Goal: Find specific page/section: Find specific page/section

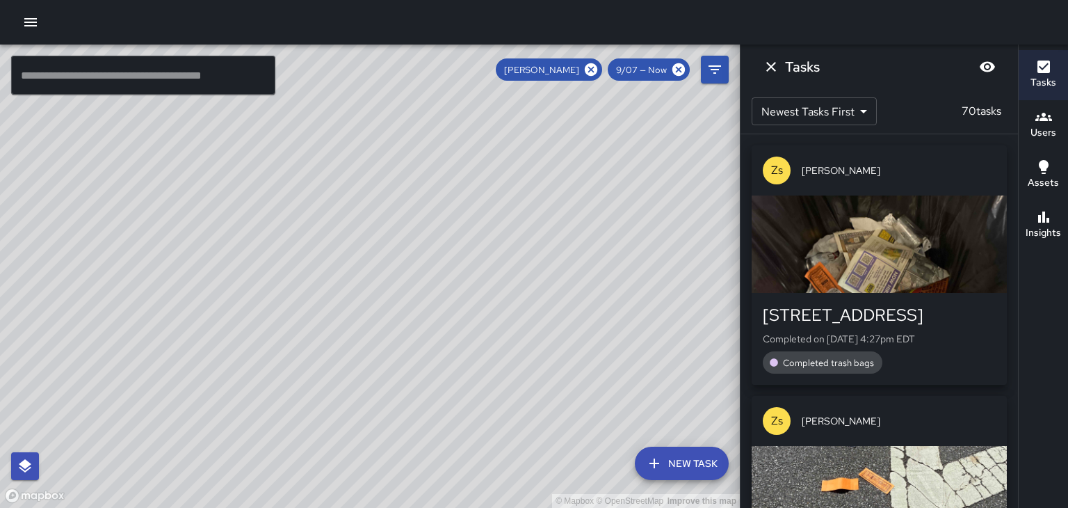
click at [848, 114] on body "© Mapbox © OpenStreetMap Improve this map ​ New Task [PERSON_NAME] 9/07 — Now M…" at bounding box center [534, 254] width 1068 height 508
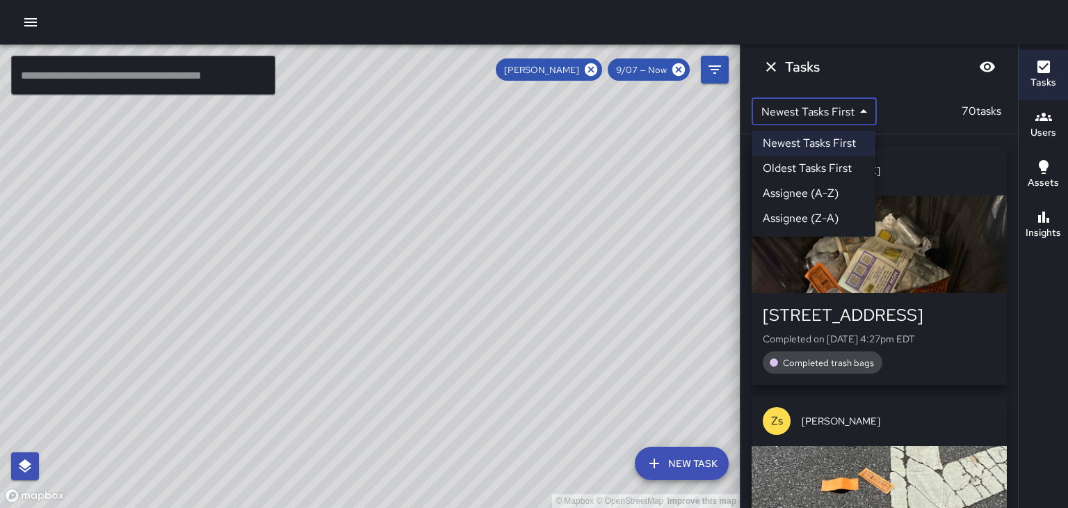
click at [834, 171] on li "Oldest Tasks First" at bounding box center [814, 168] width 124 height 25
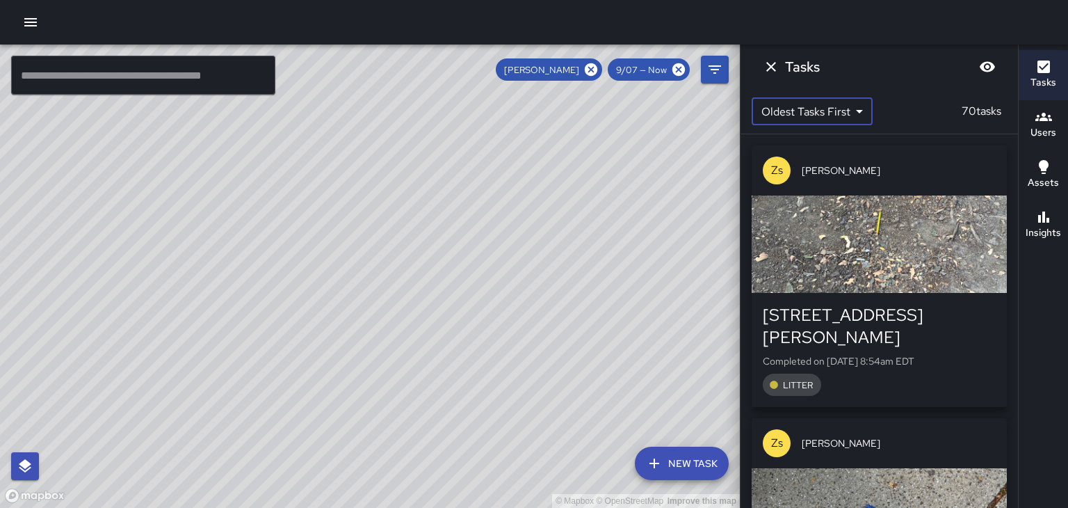
click at [841, 108] on body "© Mapbox © OpenStreetMap Improve this map ​ New Task [PERSON_NAME] 9/07 — Now M…" at bounding box center [534, 254] width 1068 height 508
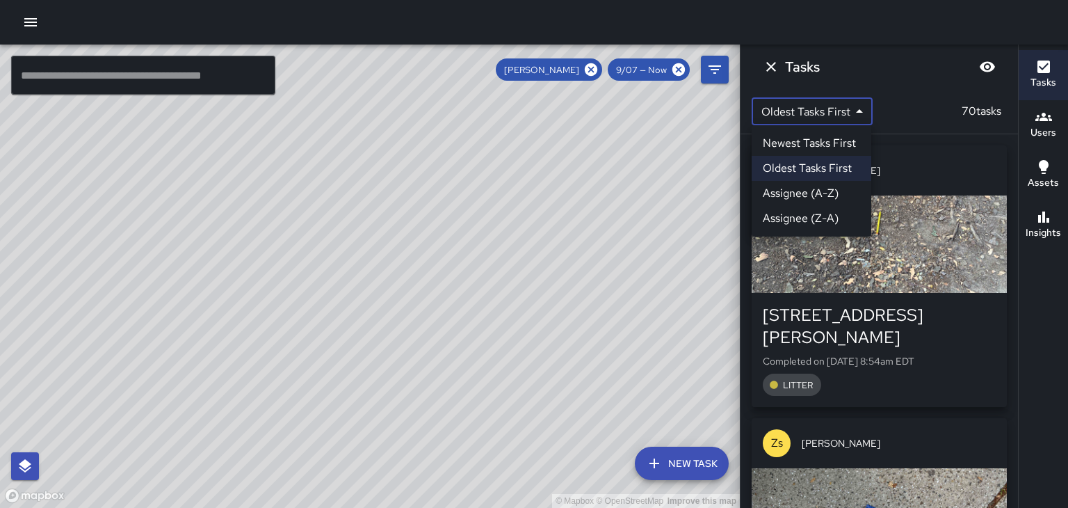
click at [834, 143] on li "Newest Tasks First" at bounding box center [812, 143] width 120 height 25
type input "*"
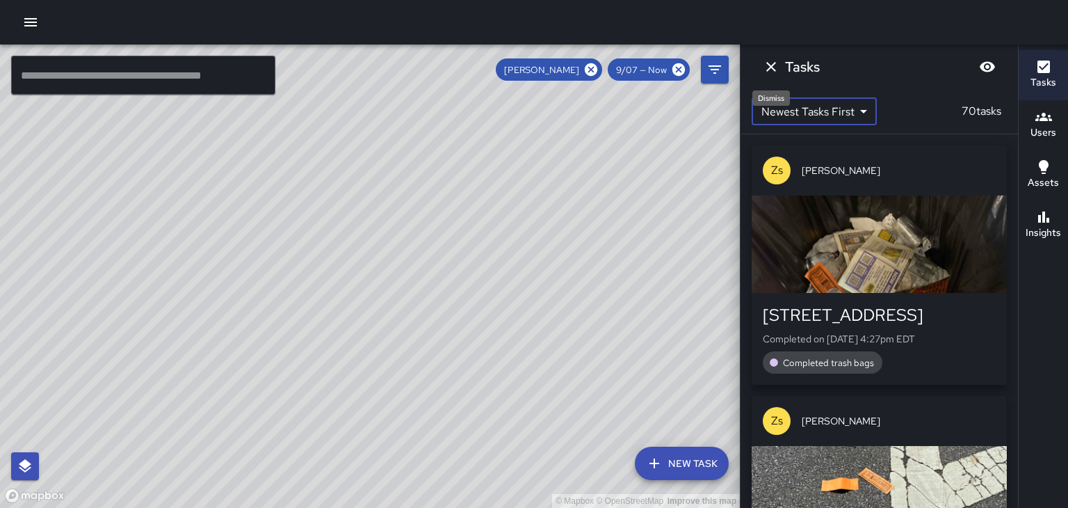
click at [770, 66] on icon "Dismiss" at bounding box center [771, 67] width 10 height 10
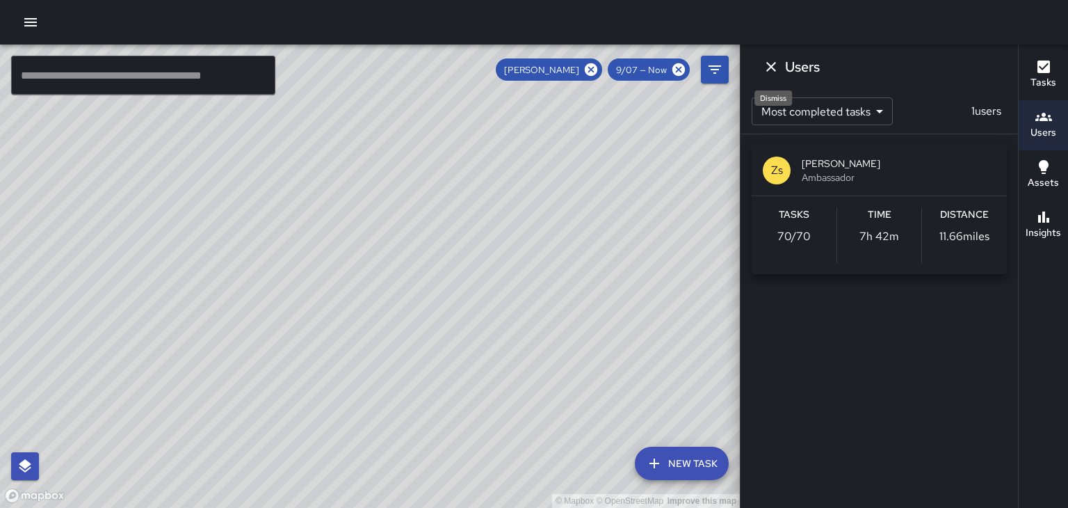
click at [770, 66] on icon "Dismiss" at bounding box center [771, 67] width 10 height 10
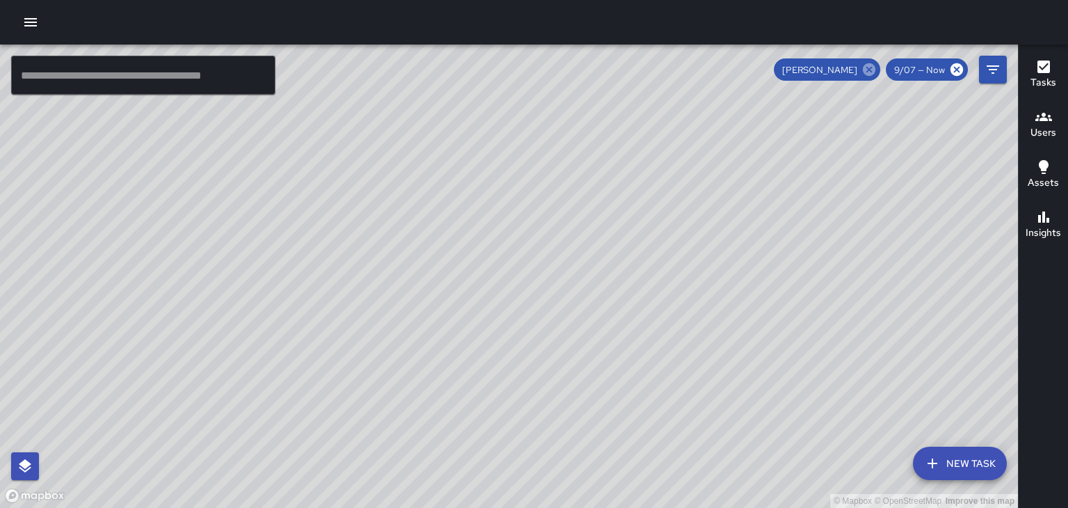
click at [868, 71] on icon at bounding box center [868, 69] width 15 height 15
click at [998, 71] on icon "Filters" at bounding box center [993, 69] width 17 height 17
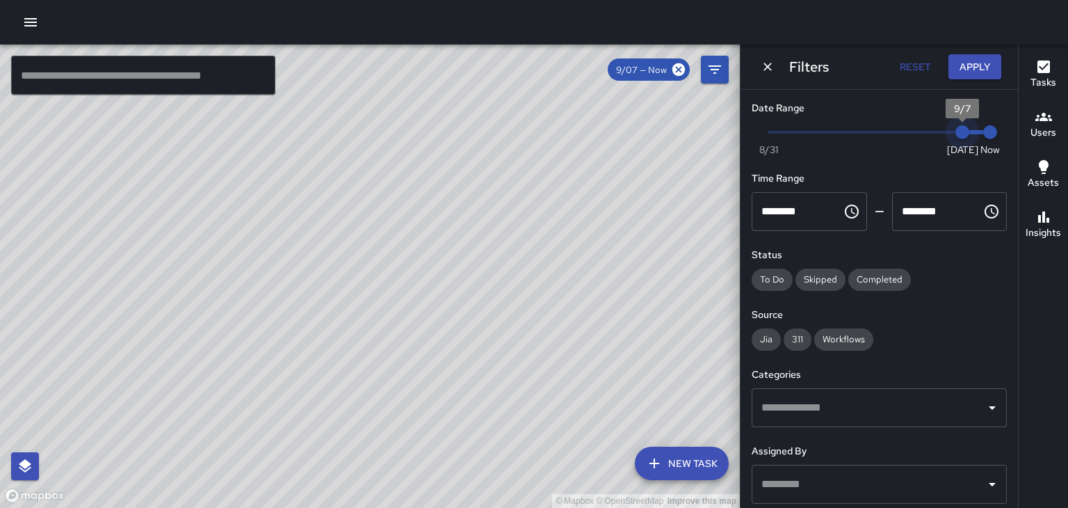
type input "*"
drag, startPoint x: 961, startPoint y: 131, endPoint x: 948, endPoint y: 131, distance: 13.2
click at [941, 131] on span "9/6" at bounding box center [934, 132] width 14 height 14
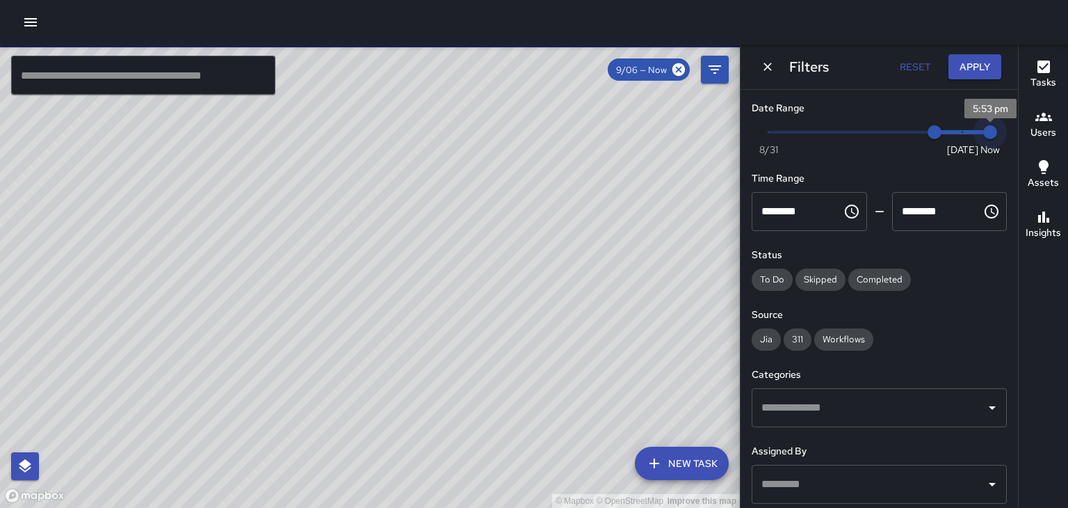
type input "*"
drag, startPoint x: 989, startPoint y: 135, endPoint x: 970, endPoint y: 134, distance: 19.5
click at [969, 134] on span "9/7" at bounding box center [962, 132] width 14 height 14
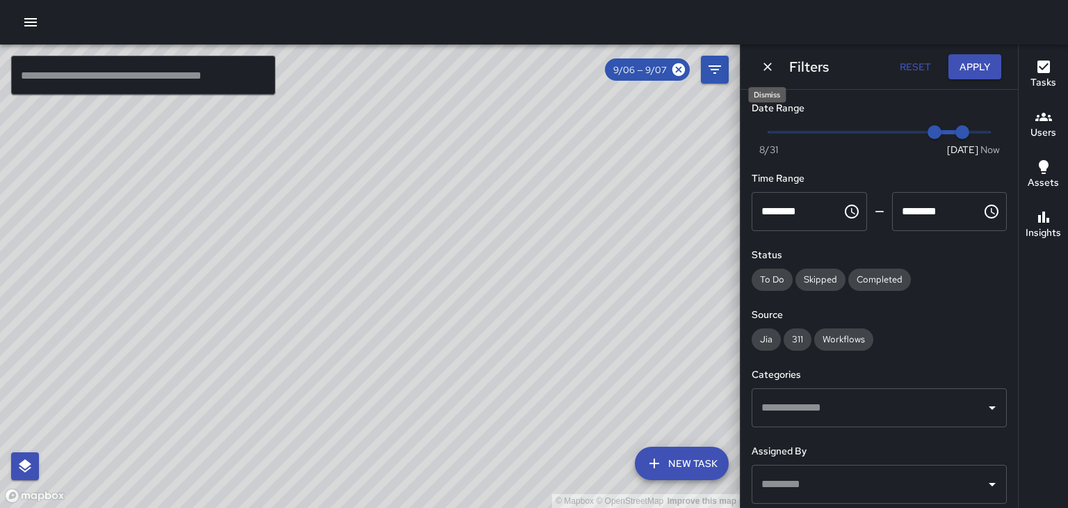
click at [765, 71] on icon "Dismiss" at bounding box center [768, 67] width 14 height 14
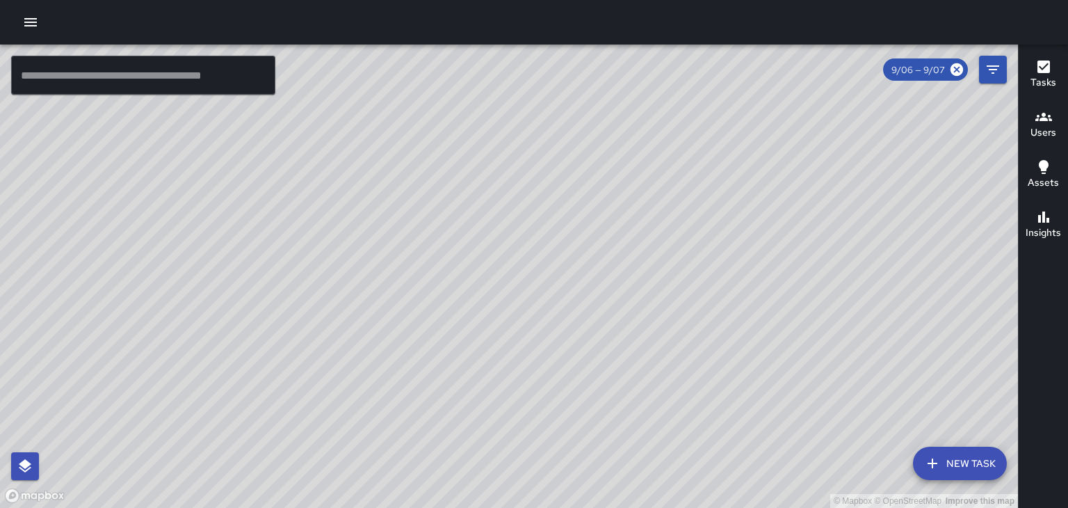
click at [1054, 128] on h6 "Users" at bounding box center [1043, 132] width 26 height 15
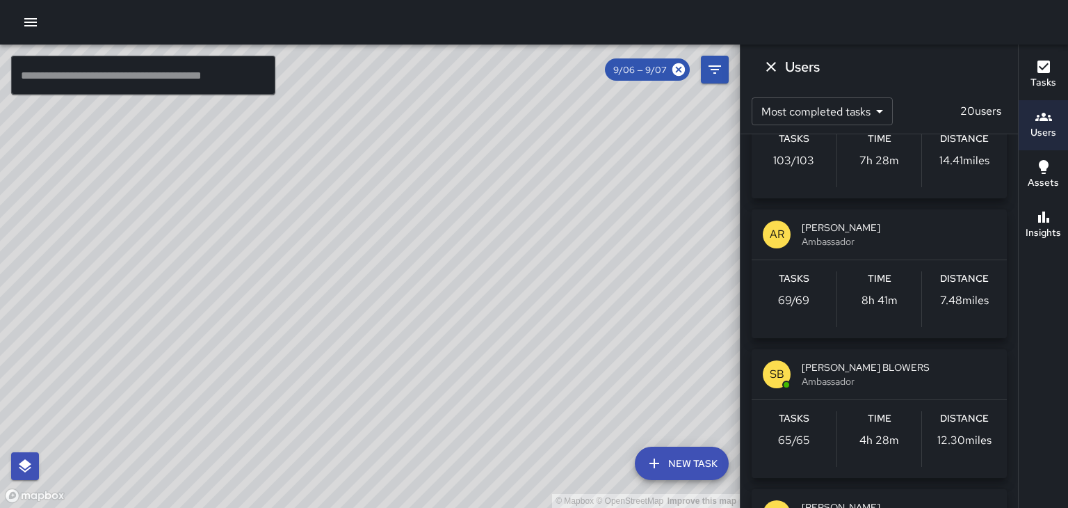
scroll to position [772, 0]
click at [870, 238] on span "Ambassador" at bounding box center [899, 243] width 194 height 14
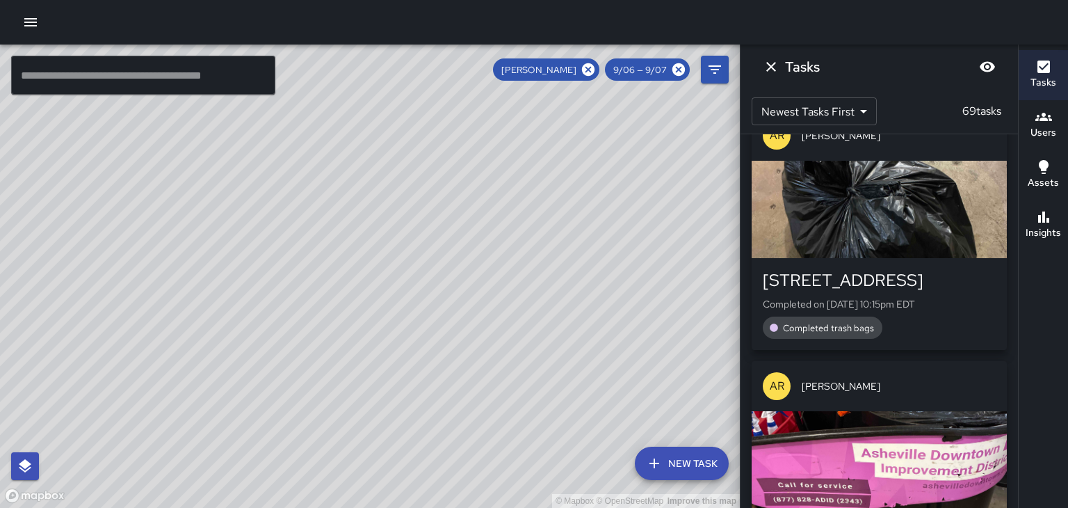
scroll to position [0, 0]
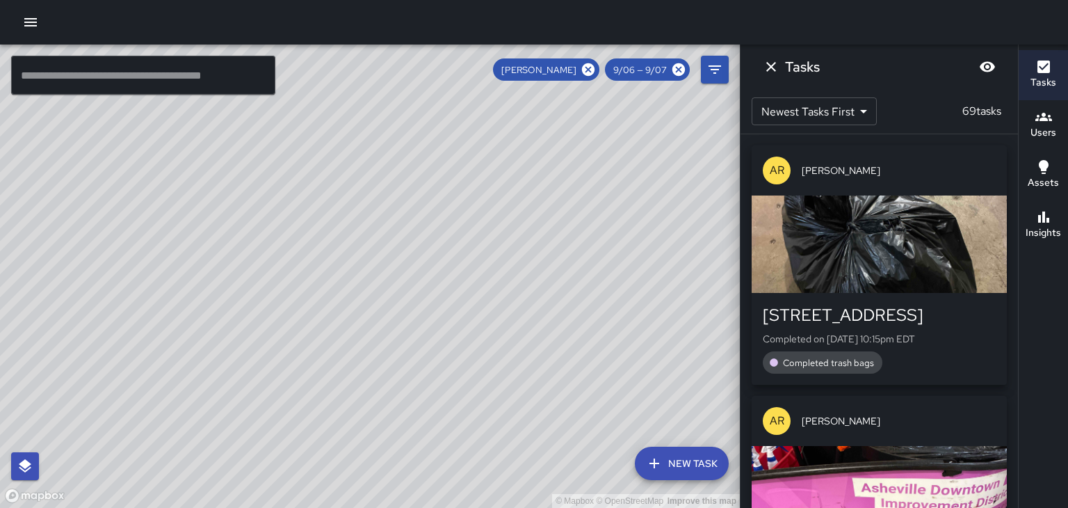
click at [844, 108] on body "© Mapbox © OpenStreetMap Improve this map ​ New Task [PERSON_NAME] 9/06 — 9/07 …" at bounding box center [534, 254] width 1068 height 508
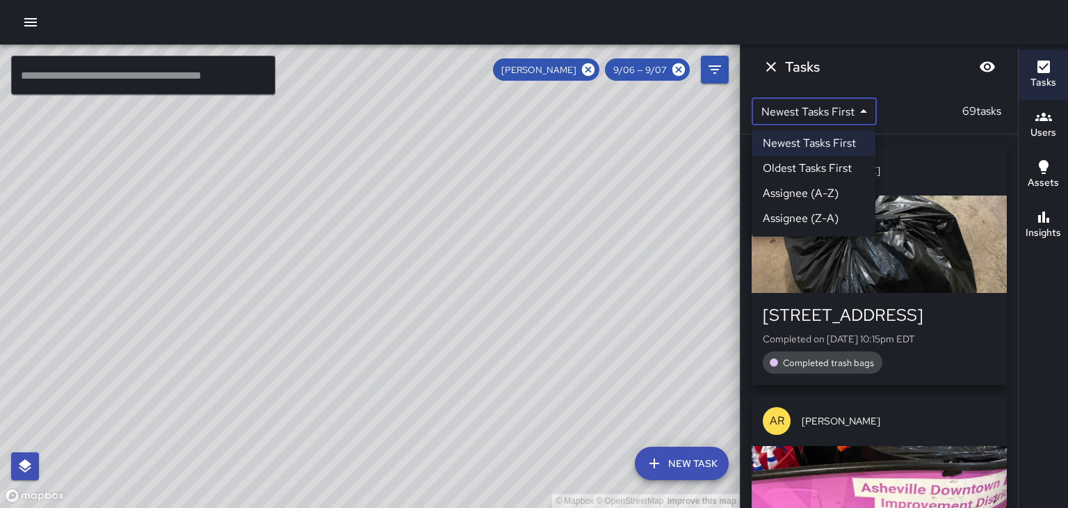
click at [832, 173] on li "Oldest Tasks First" at bounding box center [814, 168] width 124 height 25
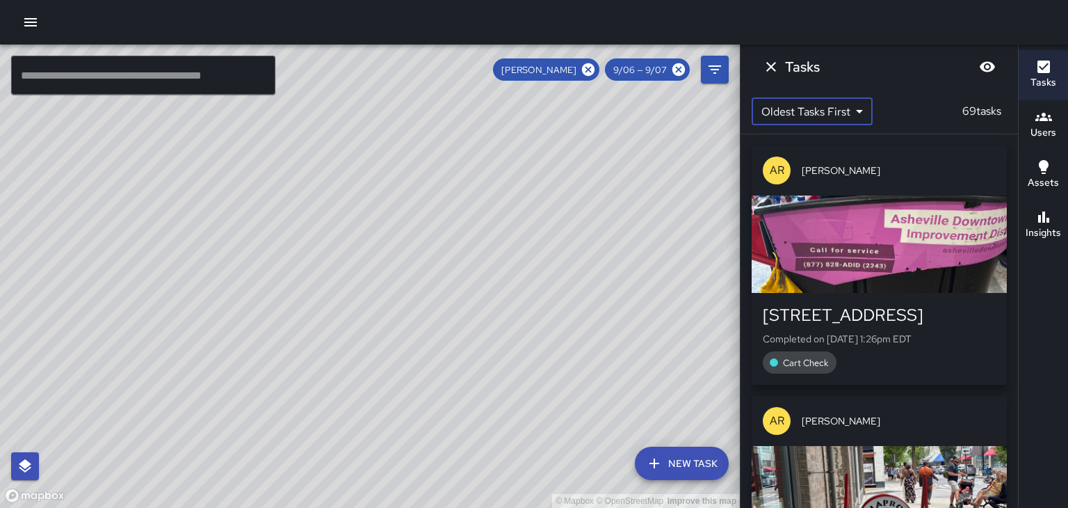
click at [848, 115] on body "© Mapbox © OpenStreetMap Improve this map ​ New Task [PERSON_NAME] 9/06 — 9/07 …" at bounding box center [534, 254] width 1068 height 508
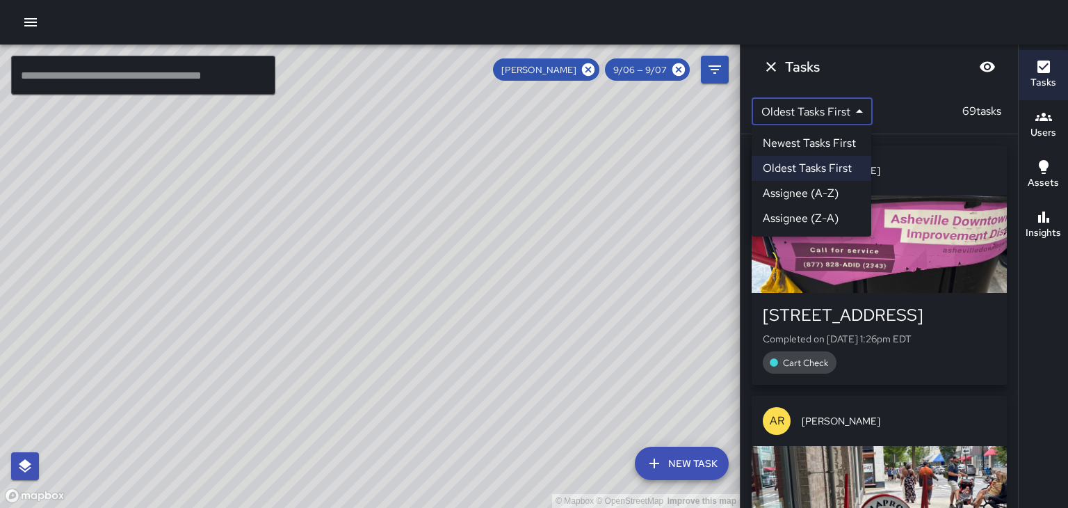
click at [848, 143] on li "Newest Tasks First" at bounding box center [812, 143] width 120 height 25
type input "*"
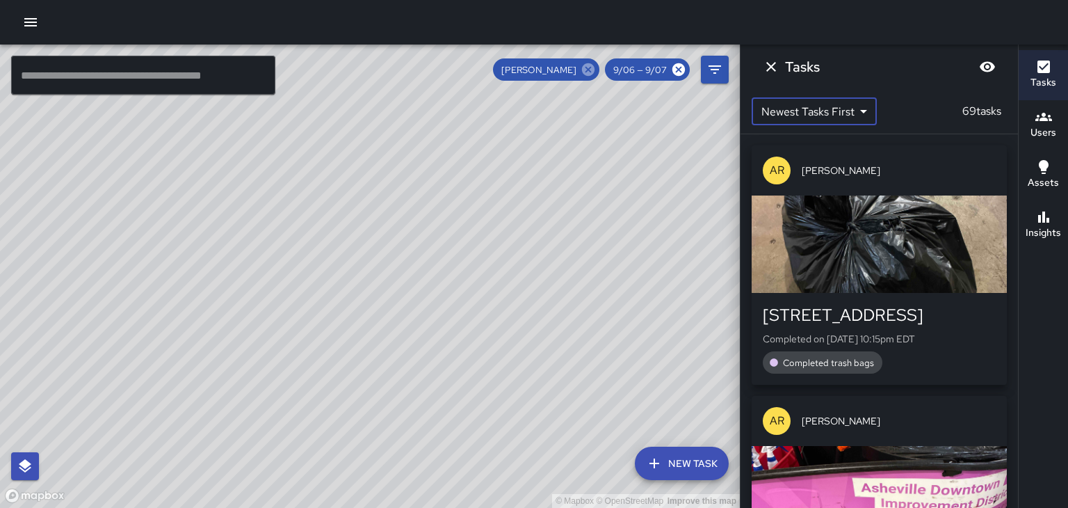
click at [589, 69] on icon at bounding box center [588, 69] width 15 height 15
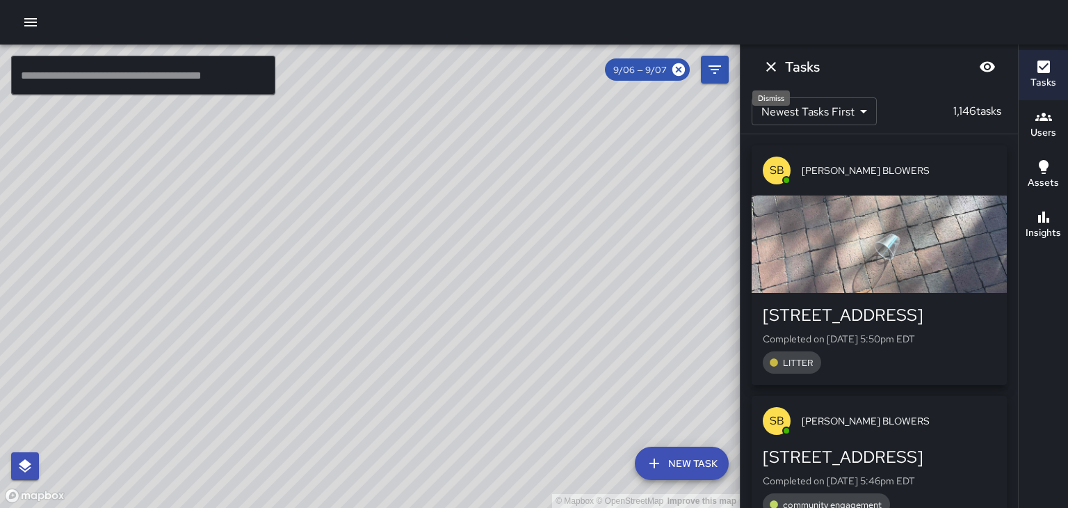
click at [769, 67] on icon "Dismiss" at bounding box center [771, 67] width 10 height 10
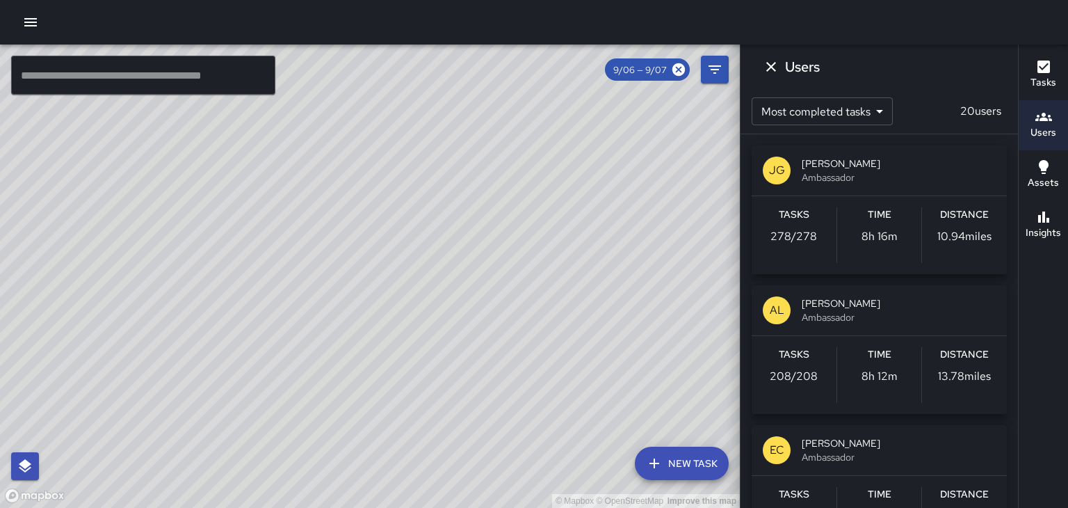
click at [838, 303] on span "[PERSON_NAME]" at bounding box center [899, 303] width 194 height 14
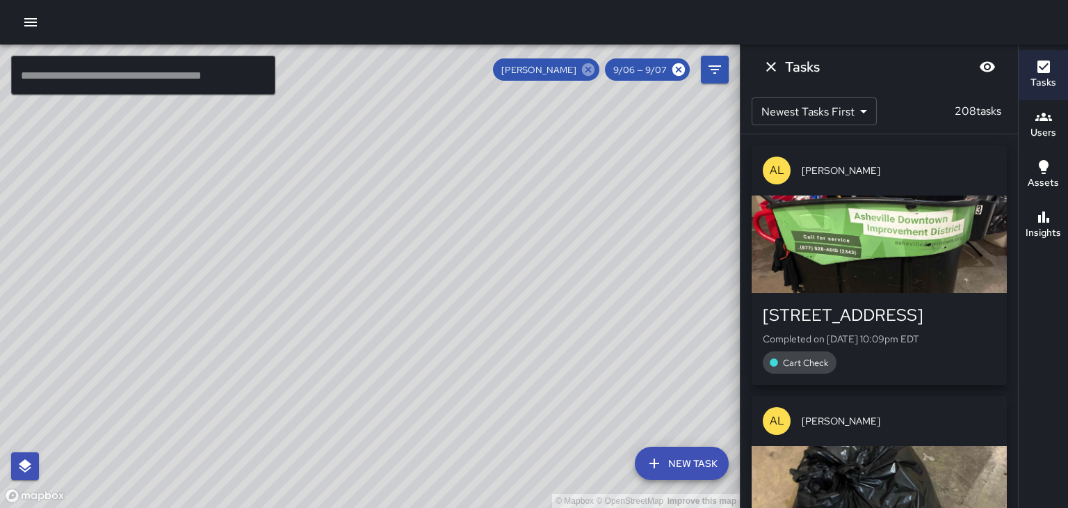
click at [589, 73] on icon at bounding box center [588, 69] width 13 height 13
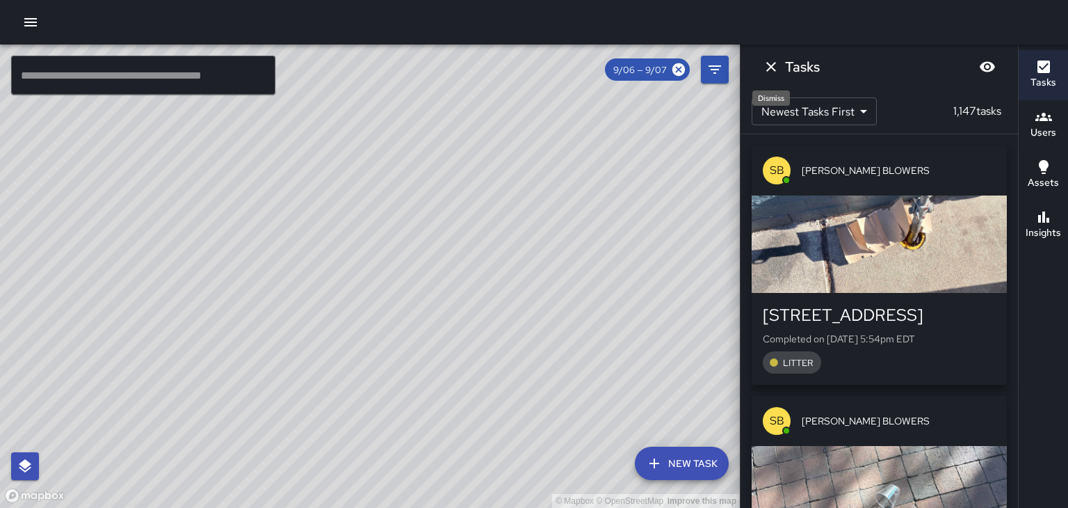
click at [772, 67] on icon "Dismiss" at bounding box center [771, 67] width 10 height 10
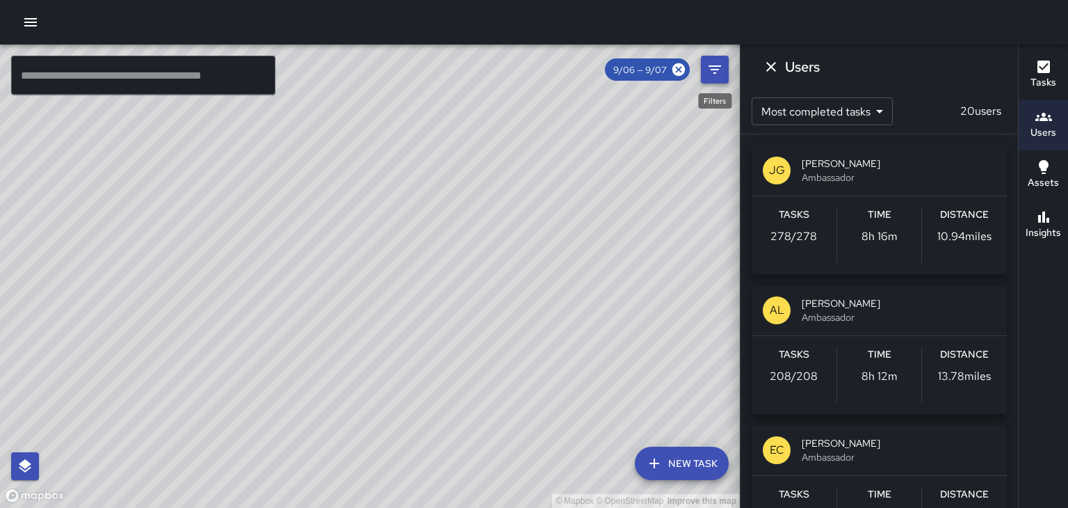
click at [717, 70] on icon "Filters" at bounding box center [714, 69] width 17 height 17
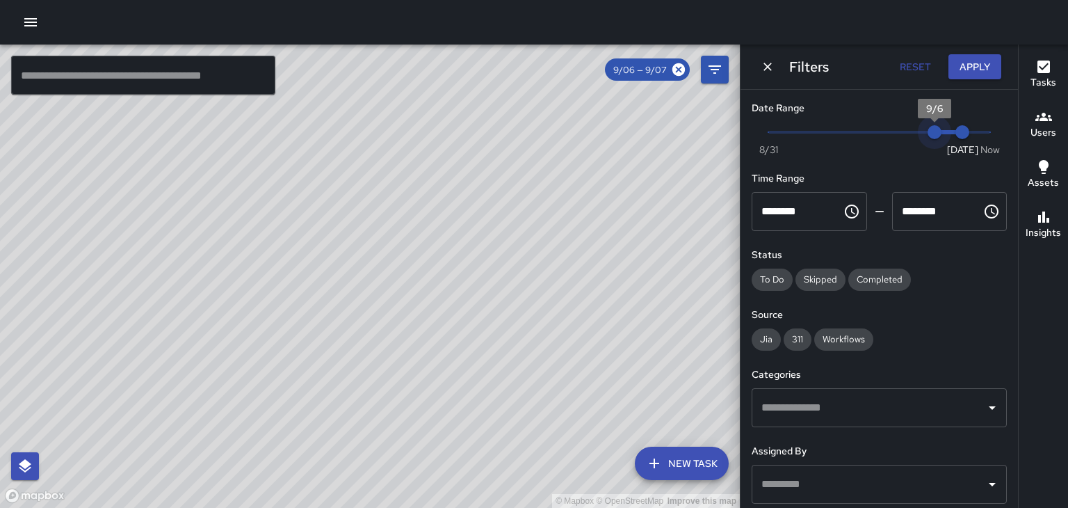
type input "*"
drag, startPoint x: 931, startPoint y: 133, endPoint x: 913, endPoint y: 134, distance: 18.1
click at [913, 134] on span "9/5" at bounding box center [907, 132] width 14 height 14
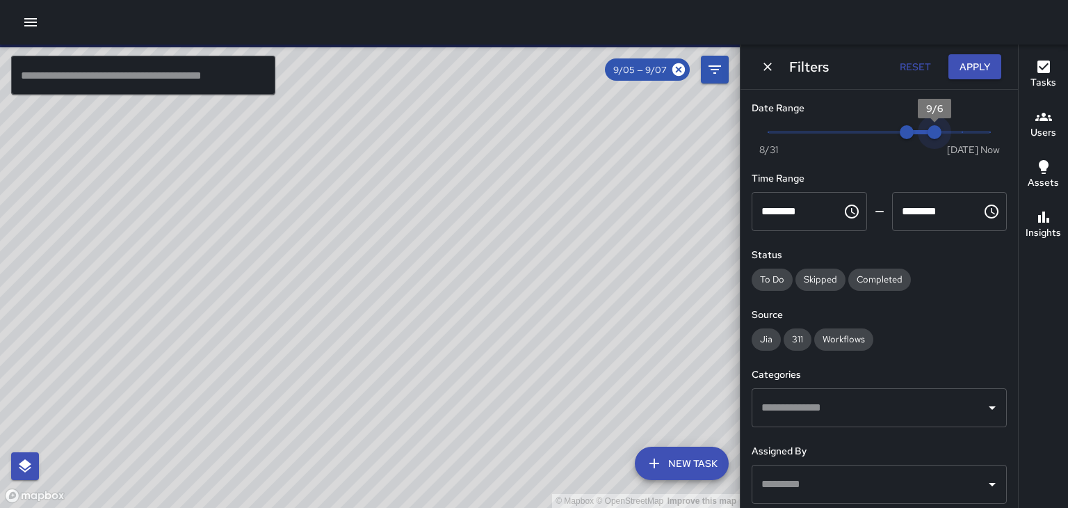
drag, startPoint x: 959, startPoint y: 131, endPoint x: 944, endPoint y: 132, distance: 15.3
click at [941, 132] on span "9/6" at bounding box center [934, 132] width 14 height 14
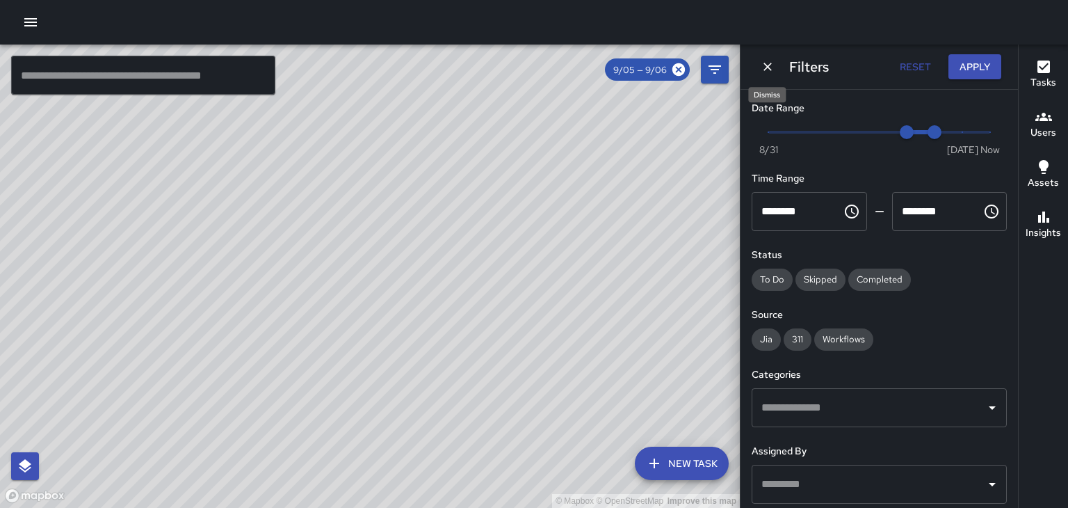
click at [768, 68] on icon "Dismiss" at bounding box center [768, 67] width 14 height 14
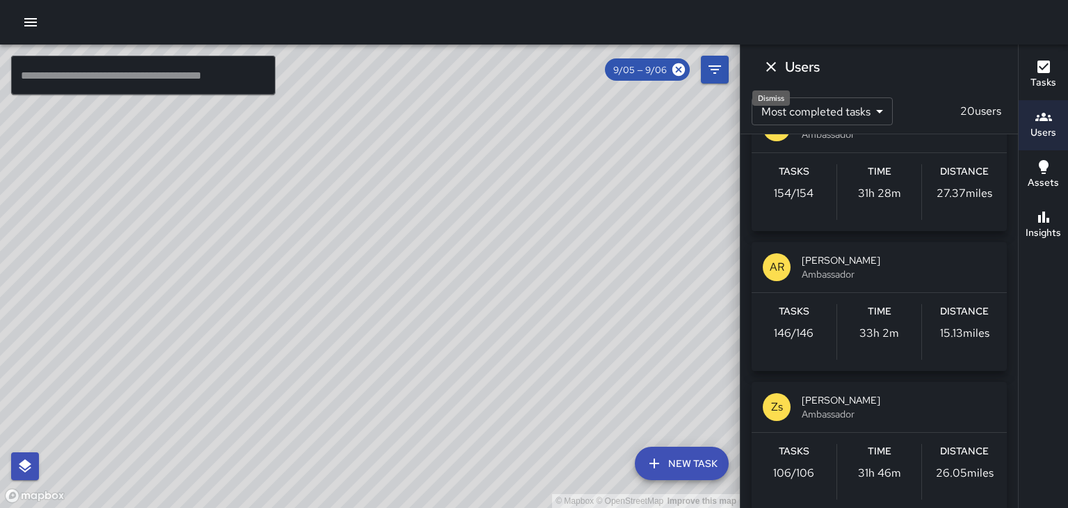
scroll to position [325, 0]
click at [873, 271] on span "Ambassador" at bounding box center [899, 271] width 194 height 14
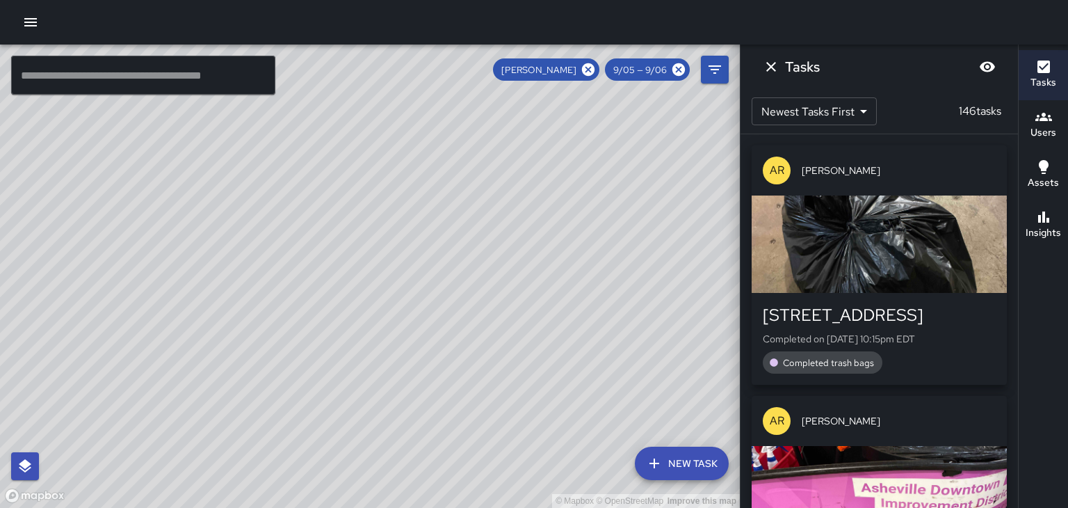
scroll to position [0, 0]
click at [770, 67] on icon "Dismiss" at bounding box center [771, 67] width 10 height 10
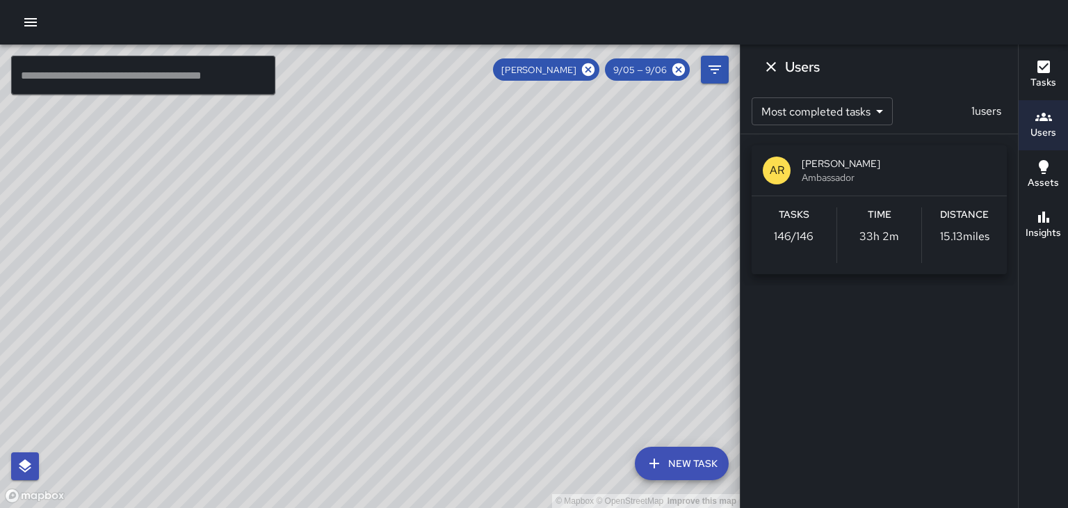
click at [773, 72] on icon "Dismiss" at bounding box center [771, 66] width 17 height 17
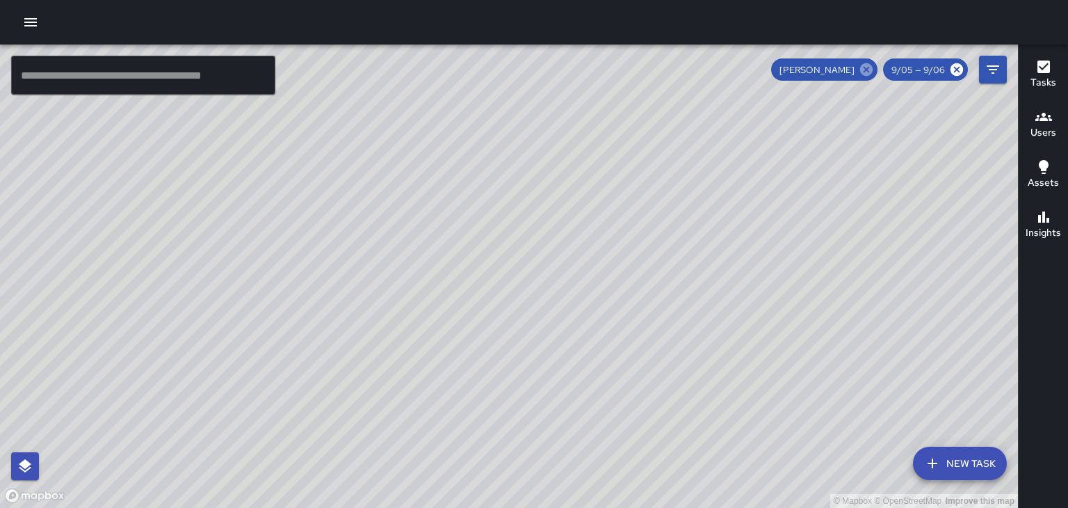
click at [867, 75] on icon at bounding box center [866, 69] width 13 height 13
click at [1052, 136] on h6 "Users" at bounding box center [1043, 132] width 26 height 15
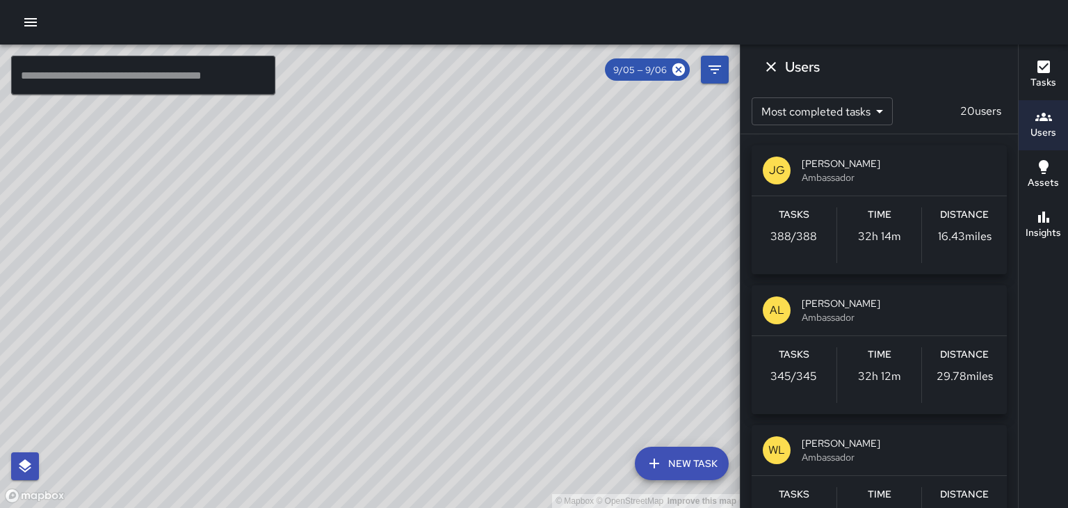
click at [896, 324] on div "AL [PERSON_NAME] Ambassador" at bounding box center [879, 310] width 255 height 50
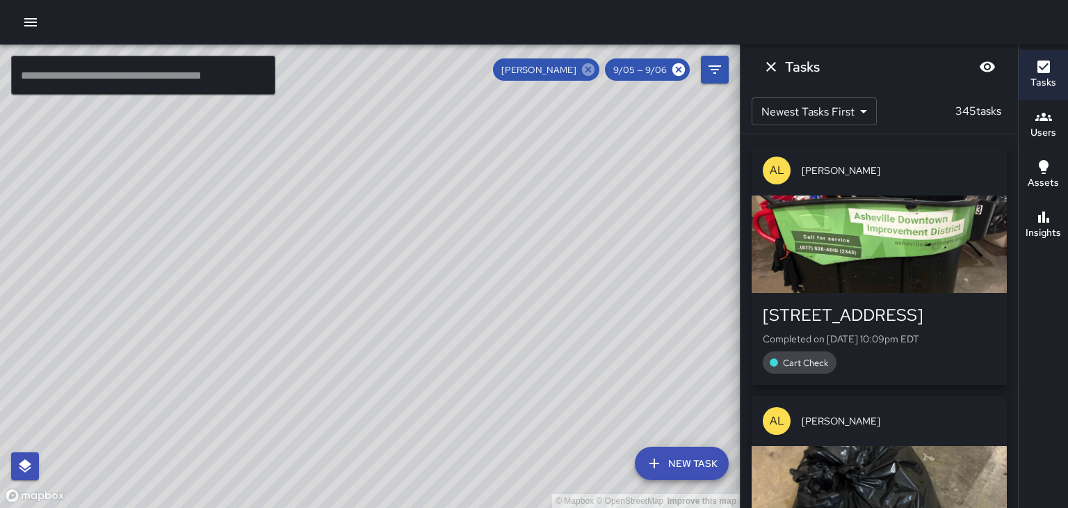
click at [588, 70] on icon at bounding box center [588, 69] width 13 height 13
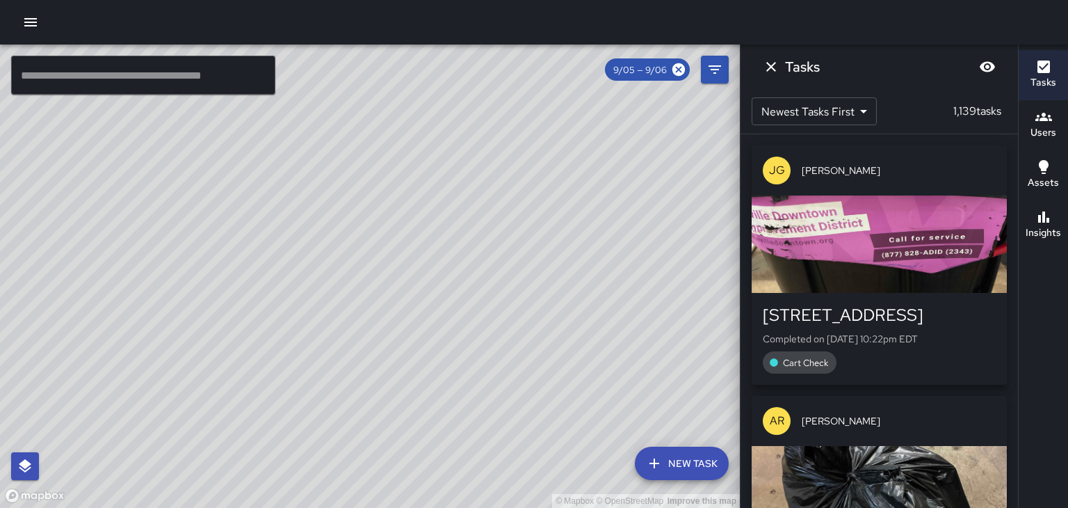
click at [772, 68] on icon "Dismiss" at bounding box center [771, 67] width 10 height 10
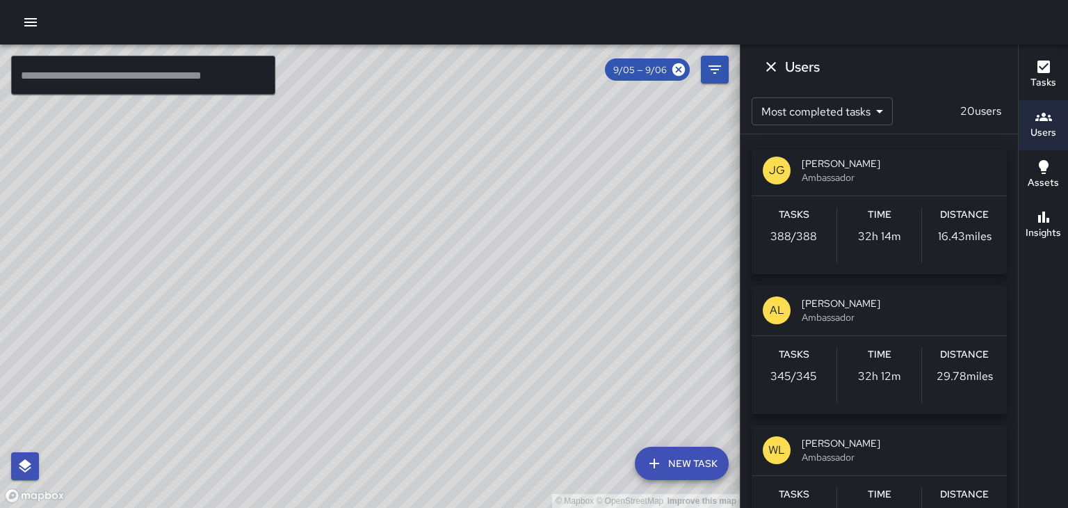
click at [874, 170] on span "Ambassador" at bounding box center [899, 177] width 194 height 14
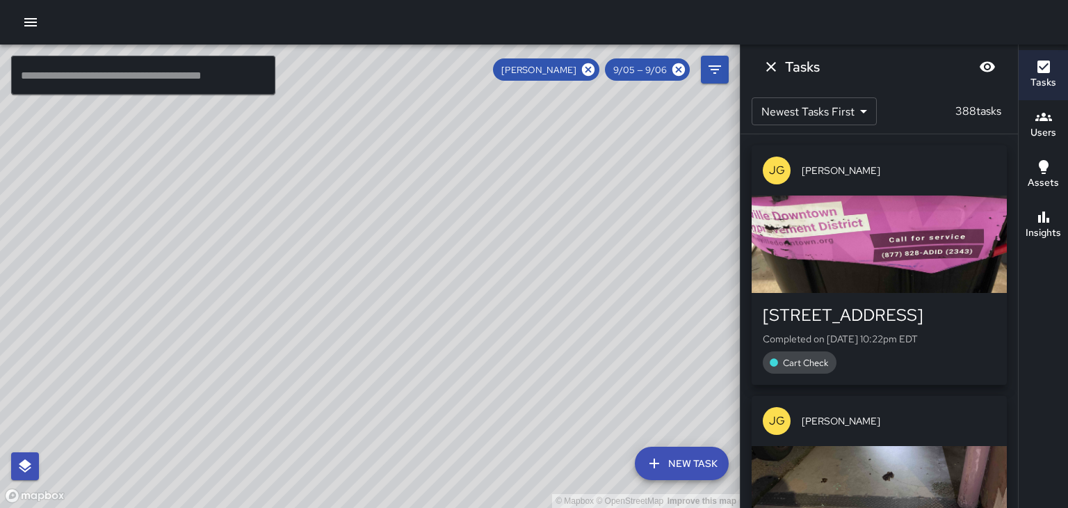
click at [974, 120] on div "Newest Tasks First * ​ 388 tasks" at bounding box center [878, 111] width 277 height 44
click at [594, 71] on icon at bounding box center [588, 69] width 13 height 13
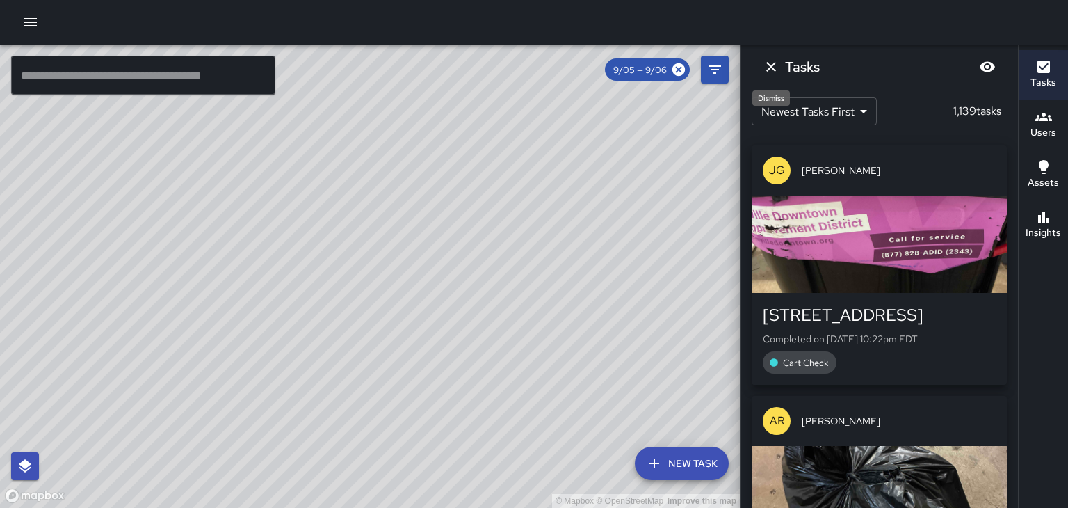
click at [773, 67] on icon "Dismiss" at bounding box center [771, 66] width 17 height 17
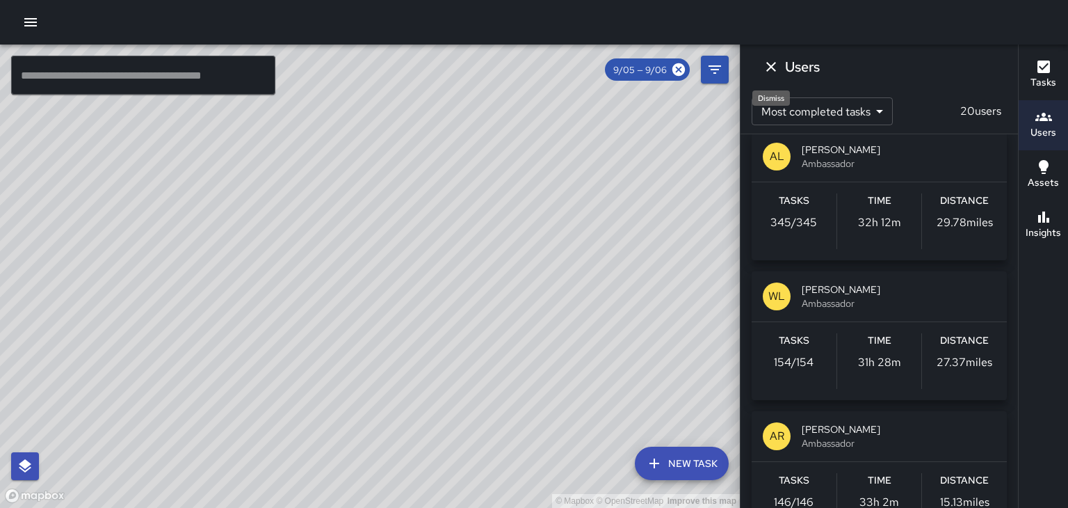
scroll to position [155, 0]
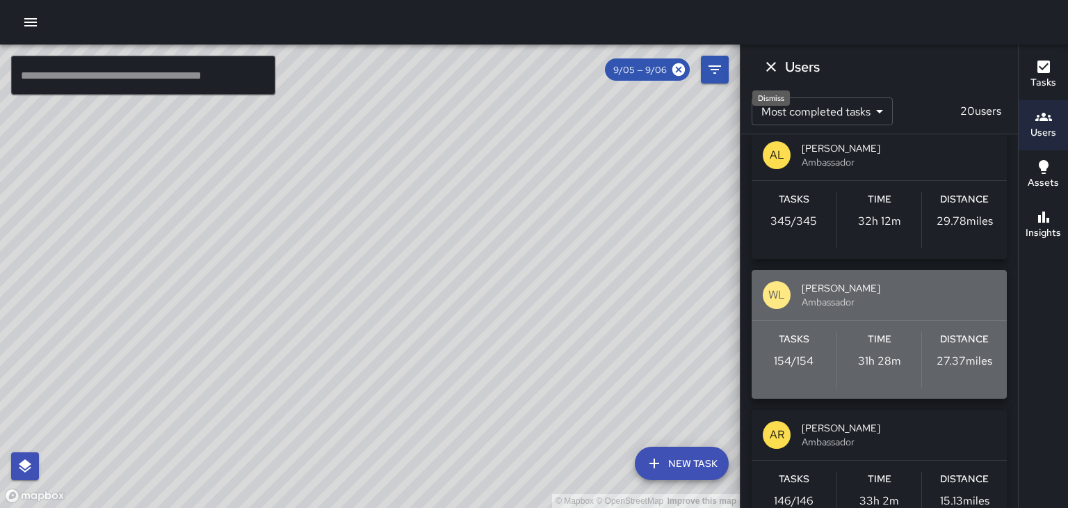
click at [957, 342] on h6 "Distance" at bounding box center [964, 339] width 49 height 15
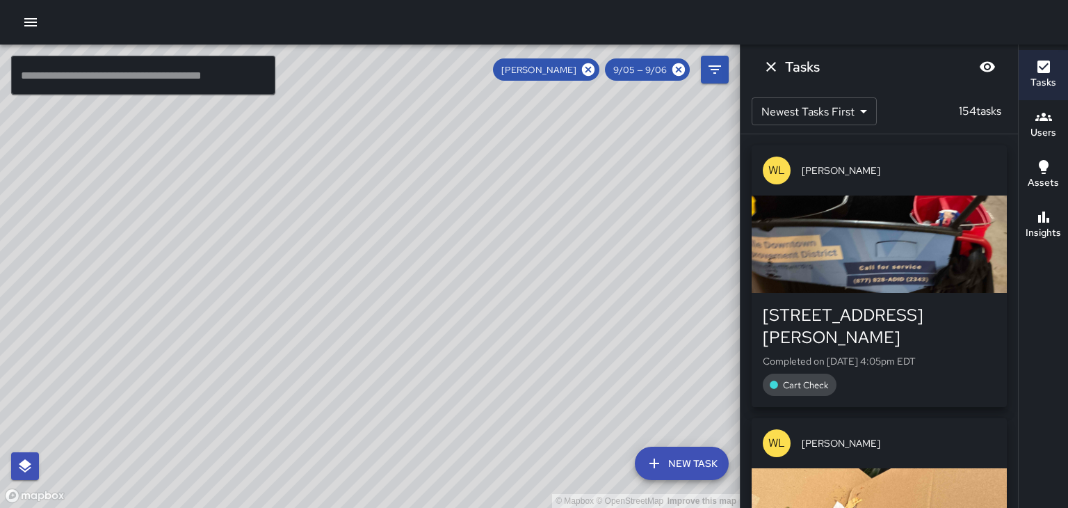
scroll to position [0, 0]
click at [776, 72] on icon "Dismiss" at bounding box center [771, 66] width 17 height 17
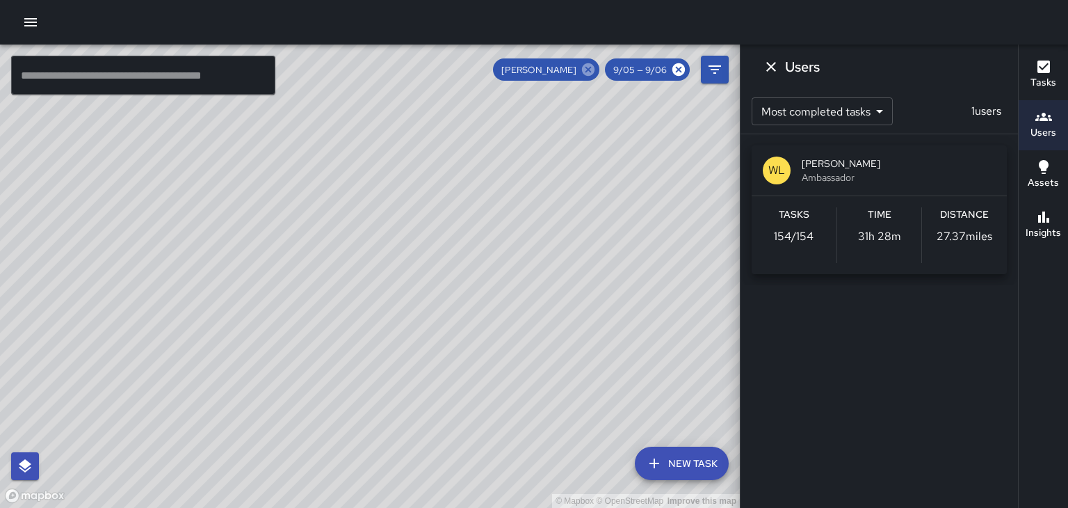
click at [589, 70] on icon at bounding box center [588, 69] width 13 height 13
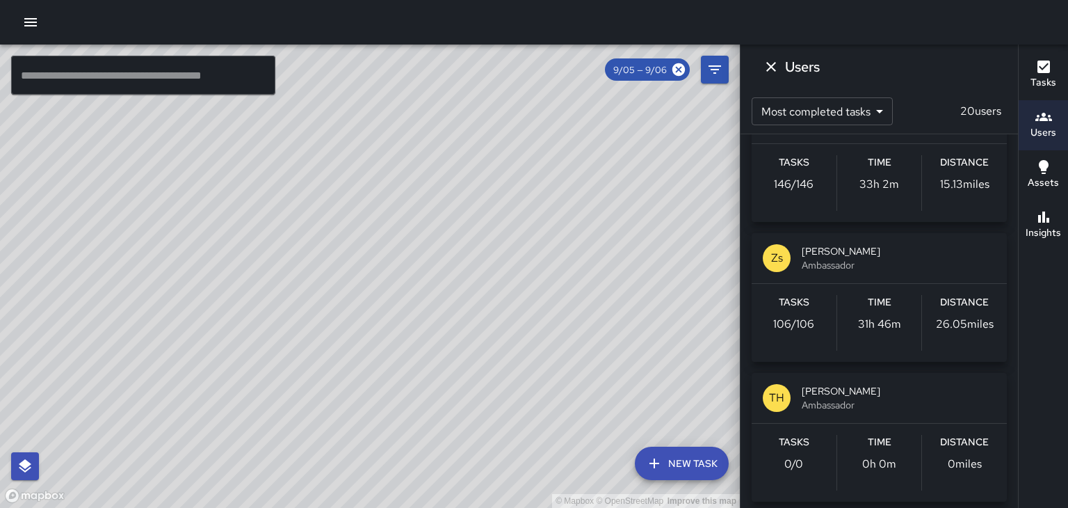
scroll to position [476, 0]
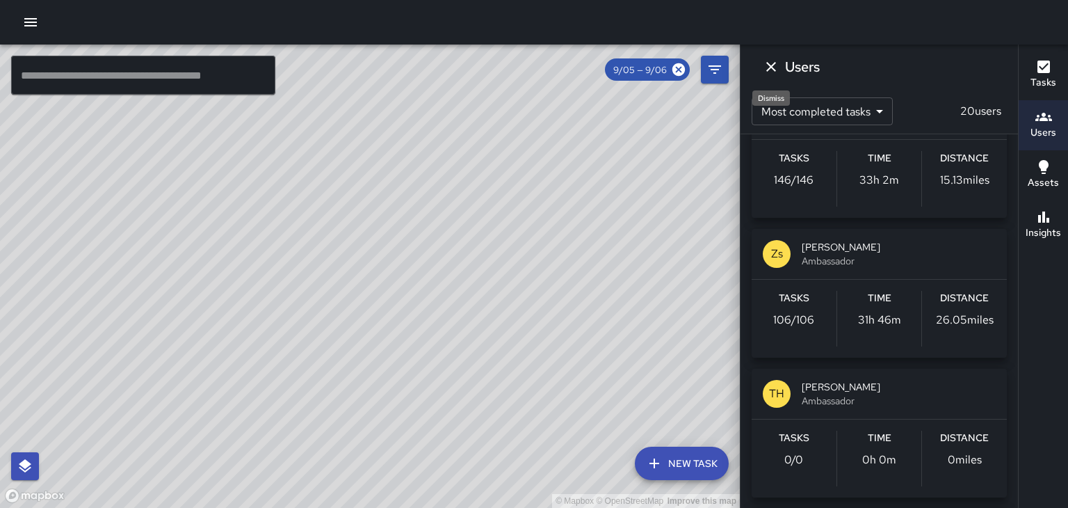
click at [763, 67] on icon "Dismiss" at bounding box center [771, 66] width 17 height 17
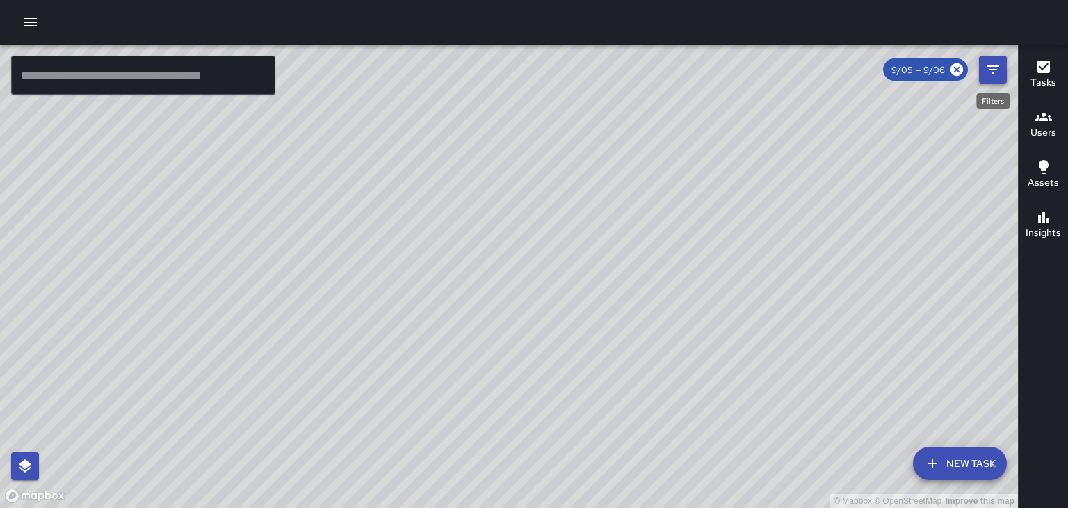
click at [994, 73] on icon "Filters" at bounding box center [993, 69] width 13 height 8
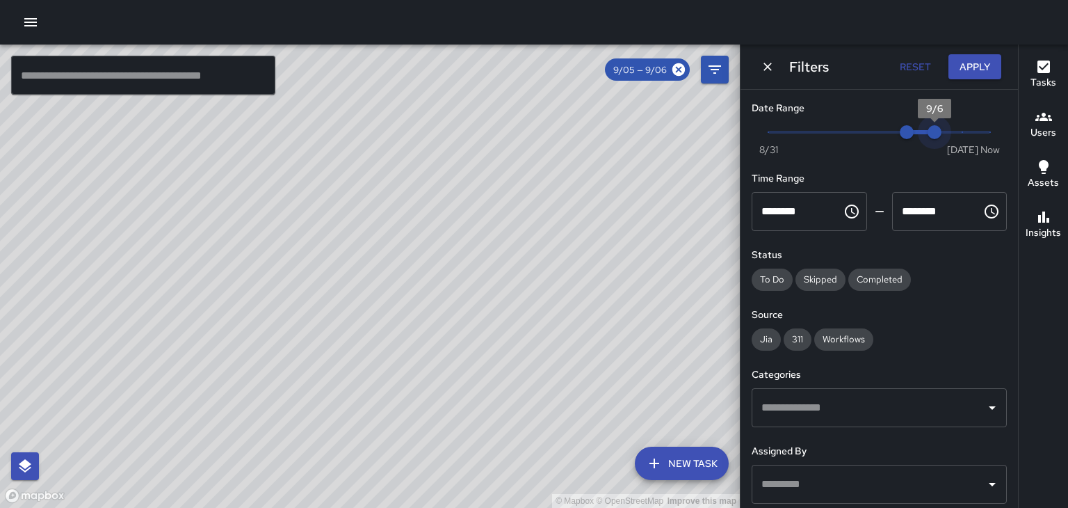
type input "*"
drag, startPoint x: 936, startPoint y: 129, endPoint x: 1038, endPoint y: 152, distance: 104.6
click at [1038, 152] on div "© Mapbox © OpenStreetMap Improve this map ​ New Task 9/05 — 9/06 Map Layers Tas…" at bounding box center [534, 275] width 1068 height 463
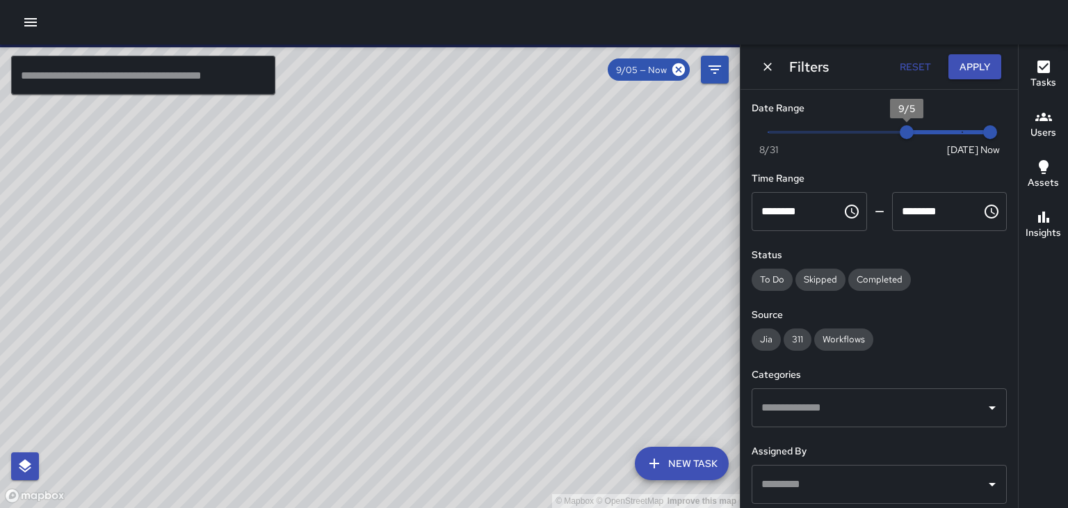
scroll to position [196, 0]
type input "*"
drag, startPoint x: 906, startPoint y: 133, endPoint x: 999, endPoint y: 143, distance: 93.7
click at [990, 143] on span "Now [DATE] [DATE] 5:57 pm" at bounding box center [879, 132] width 222 height 21
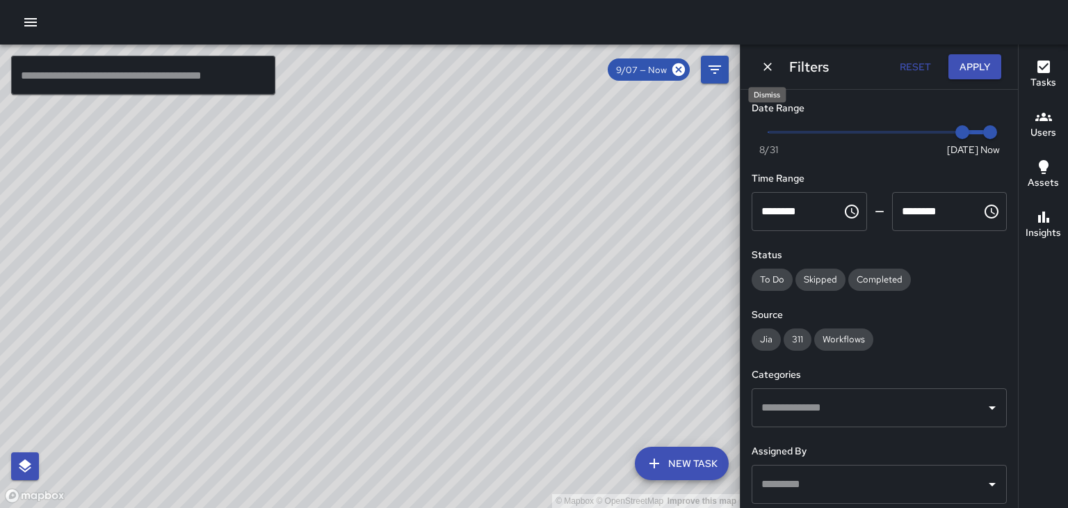
click at [765, 70] on icon "Dismiss" at bounding box center [768, 67] width 14 height 14
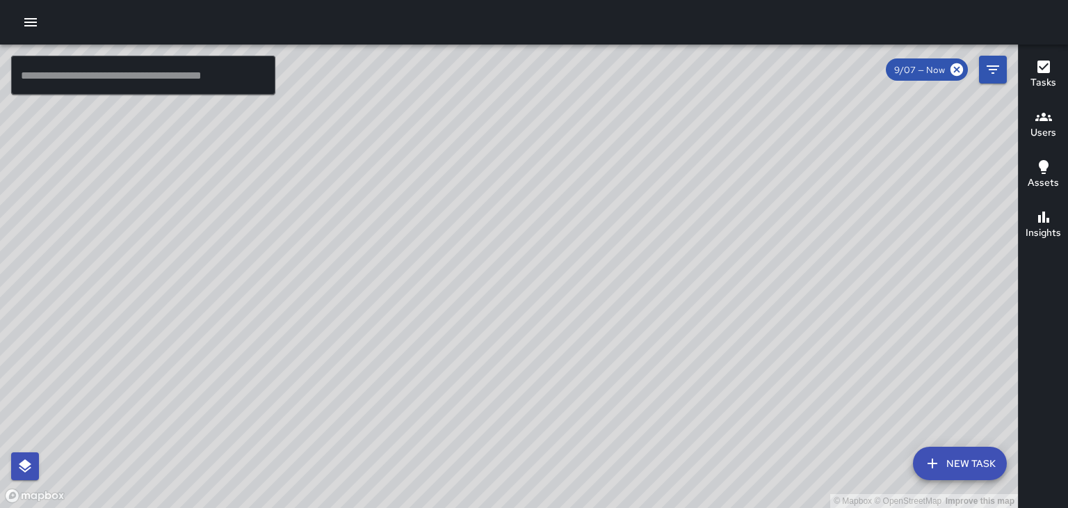
click at [1037, 113] on icon "button" at bounding box center [1043, 116] width 17 height 17
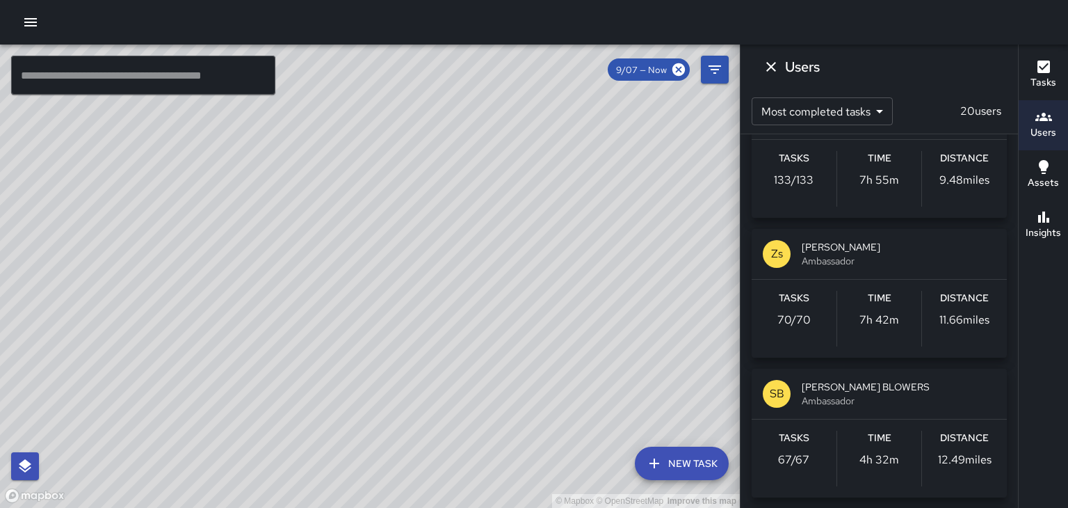
click at [868, 385] on span "[PERSON_NAME] BLOWERS" at bounding box center [899, 387] width 194 height 14
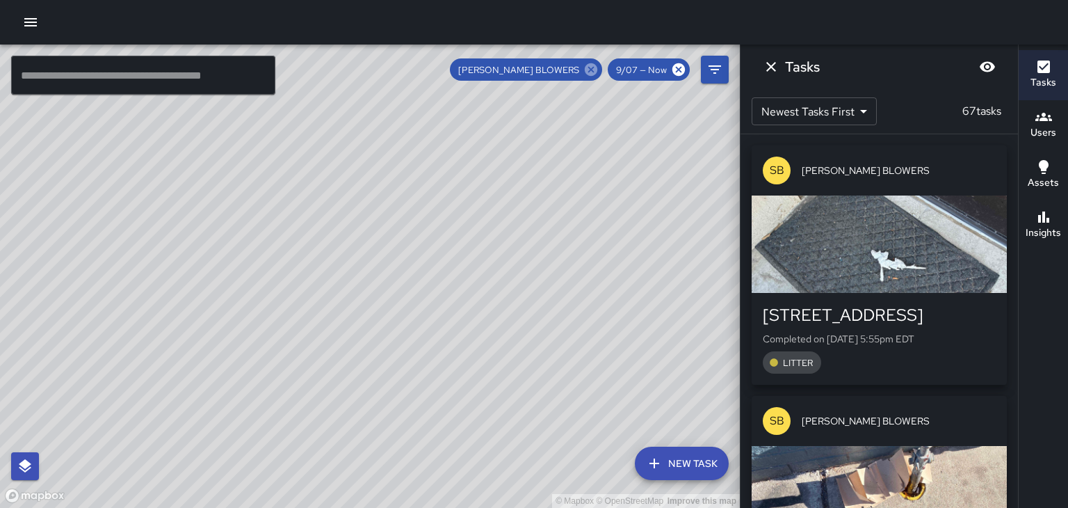
click at [592, 69] on icon at bounding box center [590, 69] width 15 height 15
